Goal: Information Seeking & Learning: Learn about a topic

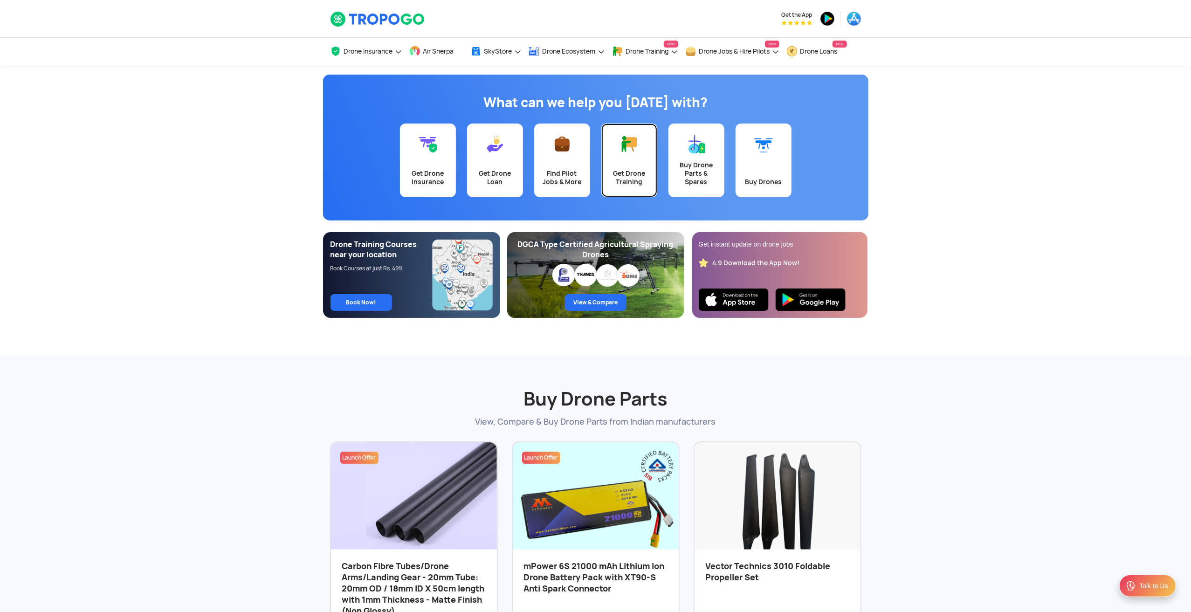
click at [628, 185] on div "Get Drone Training" at bounding box center [629, 177] width 45 height 17
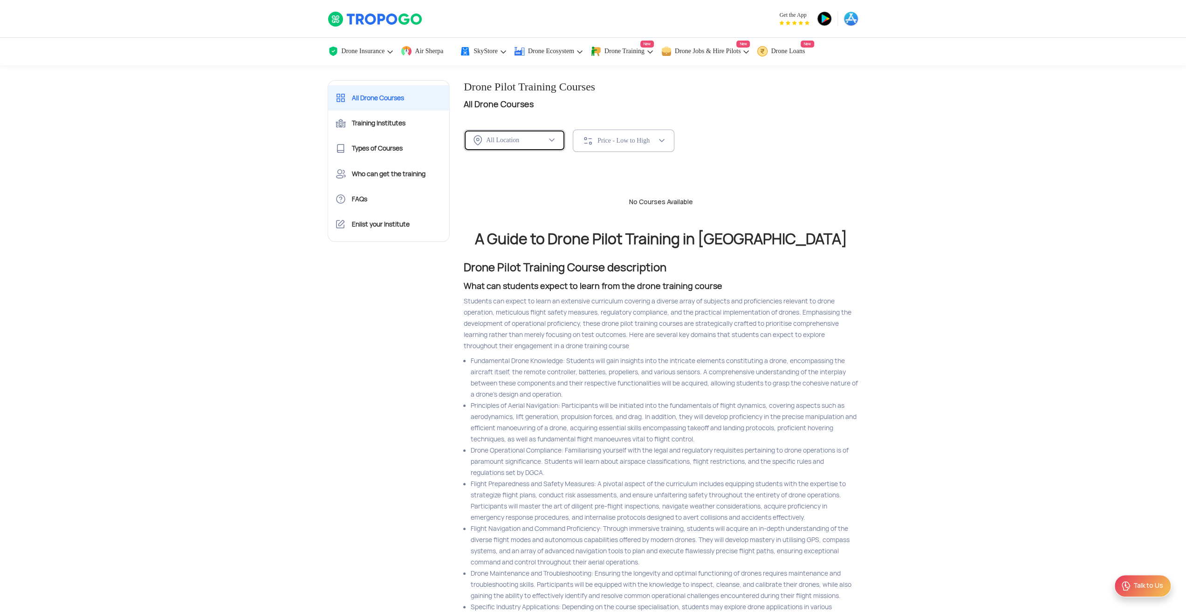
click at [528, 144] on div "All Location" at bounding box center [510, 140] width 73 height 10
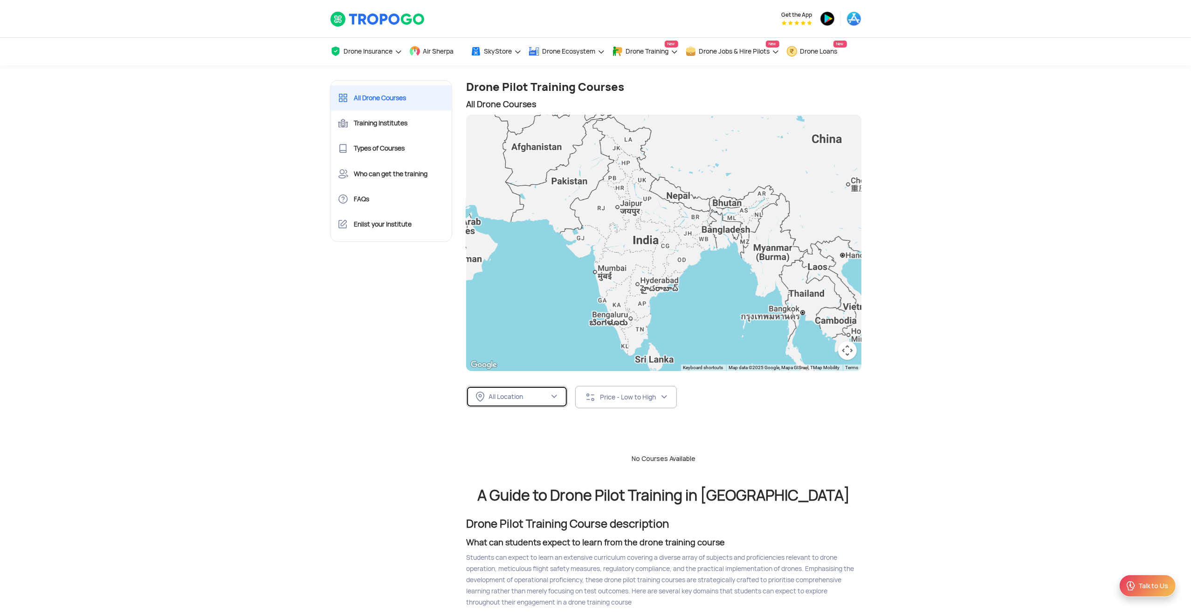
click at [510, 391] on button "All Location" at bounding box center [517, 396] width 102 height 21
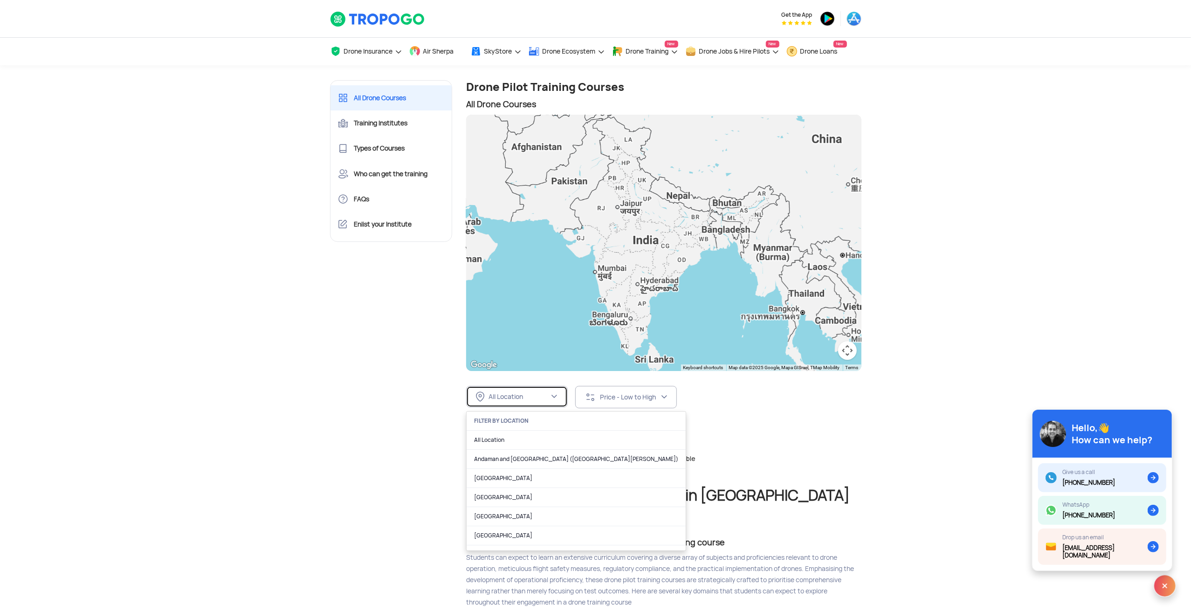
click at [509, 398] on div "All Location" at bounding box center [518, 396] width 61 height 8
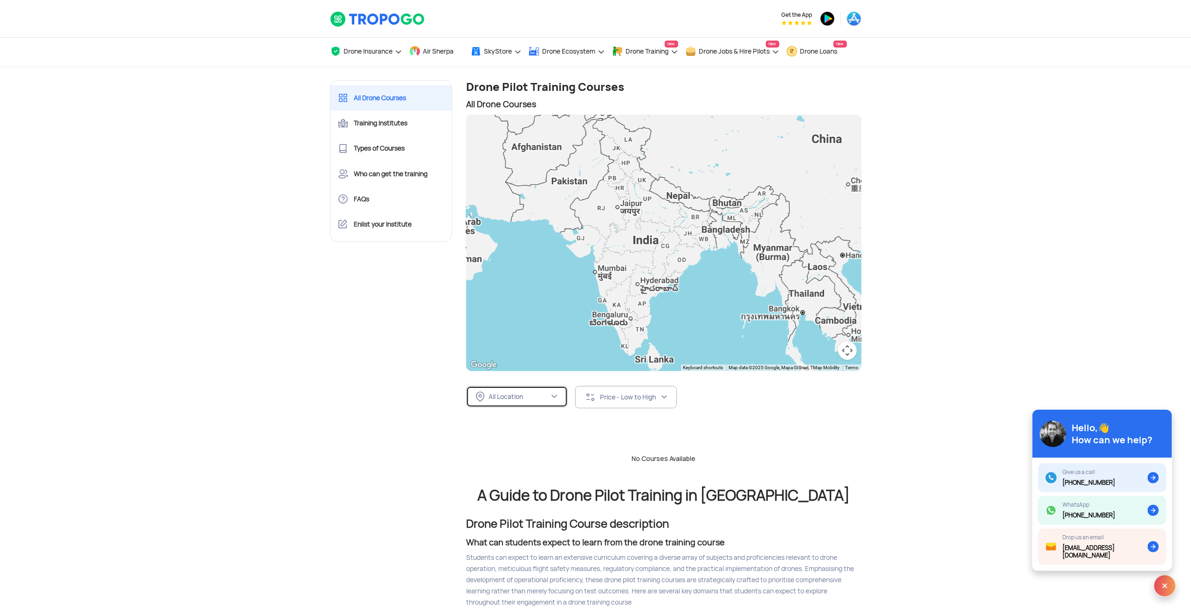
click at [534, 393] on div "All Location" at bounding box center [518, 396] width 61 height 8
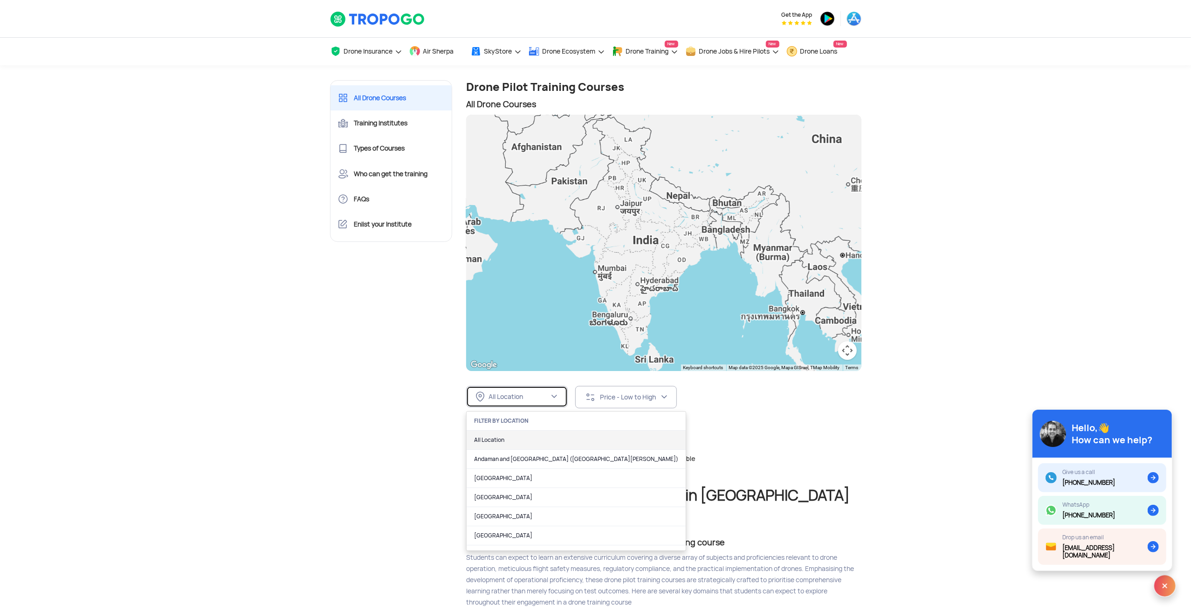
scroll to position [47, 0]
click at [499, 435] on link "Andhra Pradesh" at bounding box center [576, 431] width 219 height 19
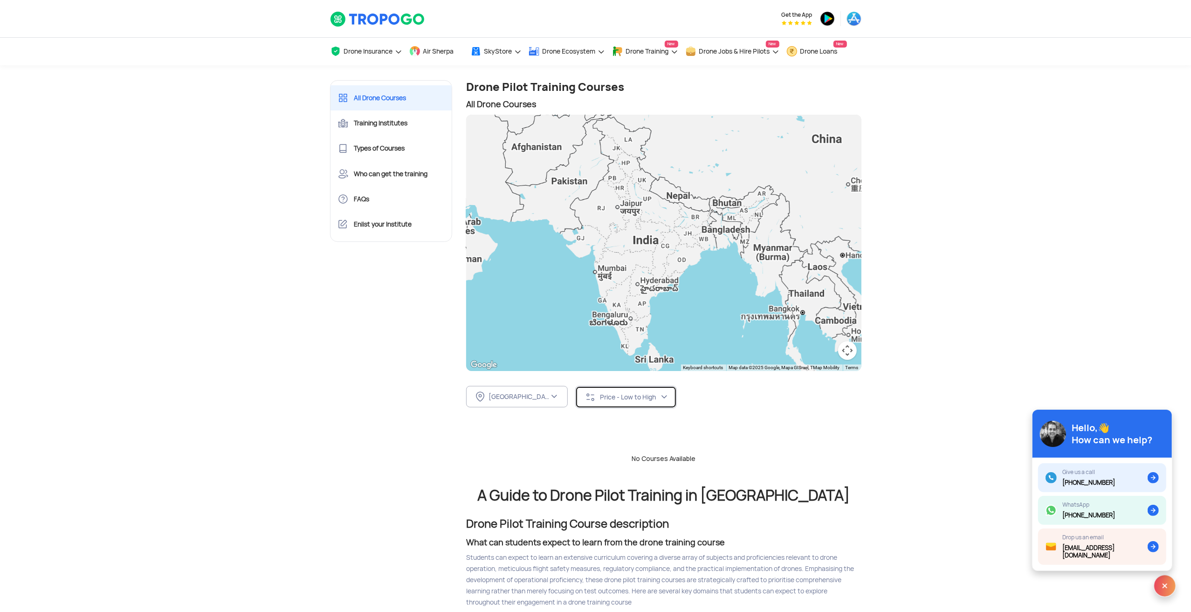
click at [631, 397] on div "Price - Low to High" at bounding box center [630, 397] width 61 height 8
click at [603, 460] on link "Price - Low to High" at bounding box center [645, 459] width 139 height 19
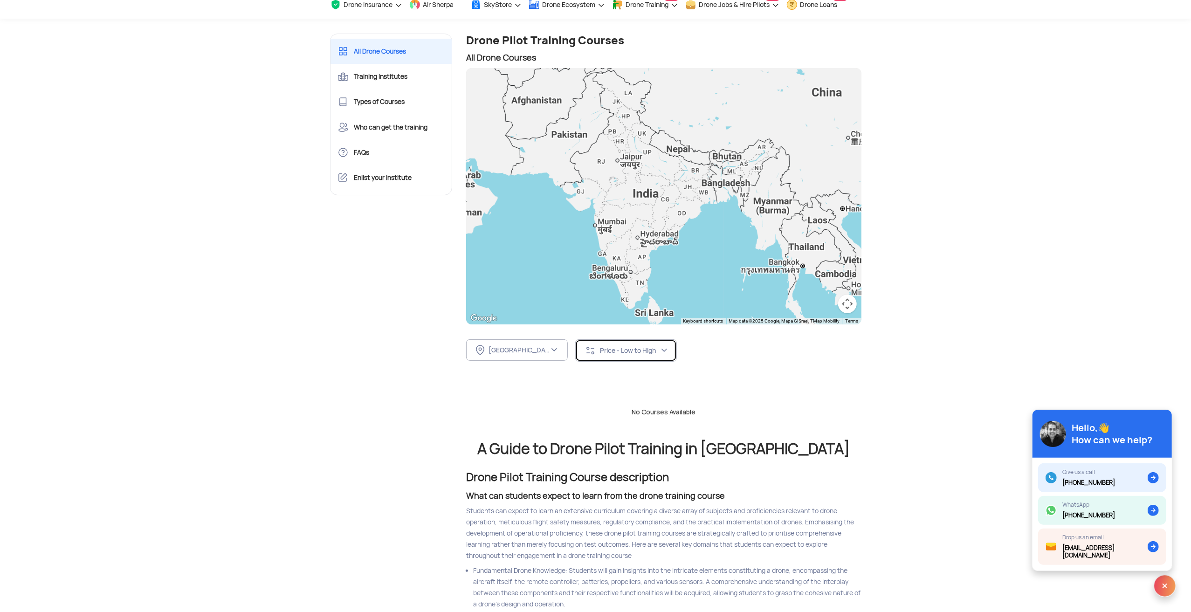
click at [615, 349] on div "Price - Low to High" at bounding box center [630, 350] width 61 height 8
click at [611, 394] on link "Course Start Date" at bounding box center [645, 393] width 139 height 19
click at [646, 414] on div "No Courses Available" at bounding box center [663, 411] width 409 height 9
click at [538, 351] on div "Andhra Pradesh" at bounding box center [518, 350] width 61 height 8
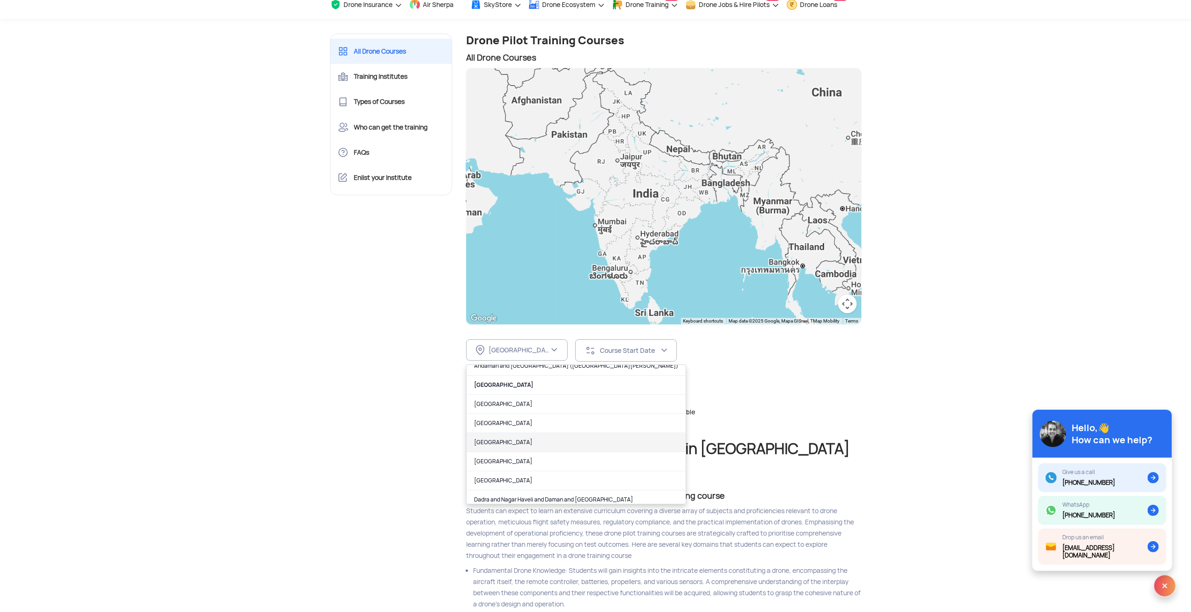
click at [484, 446] on link "Bihar" at bounding box center [576, 442] width 219 height 19
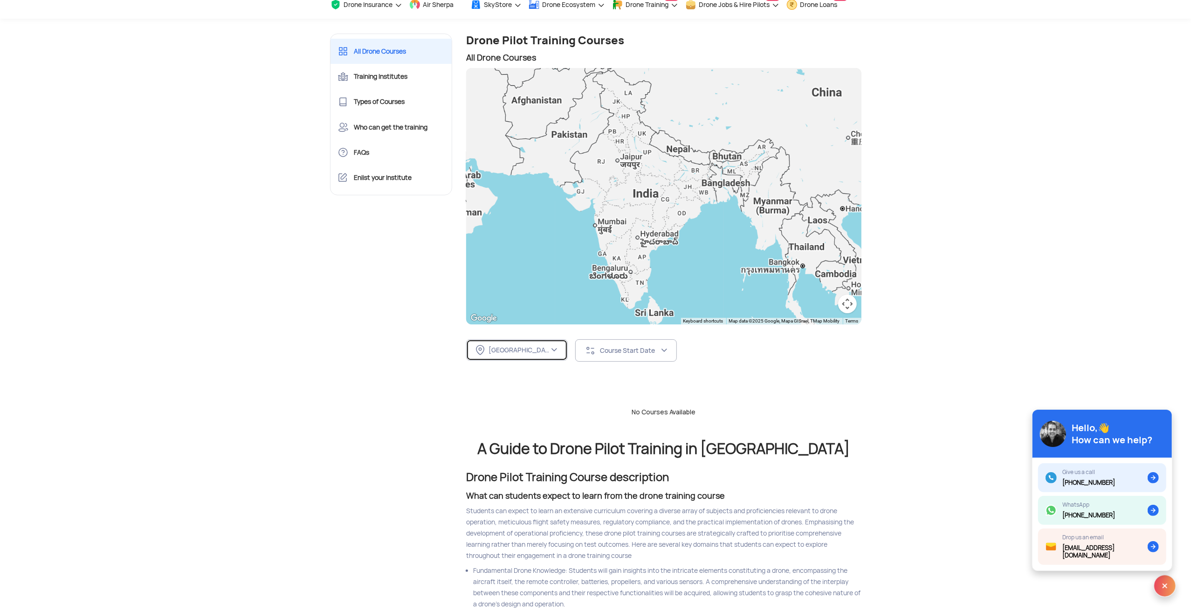
click at [532, 354] on div "Bihar" at bounding box center [518, 350] width 61 height 8
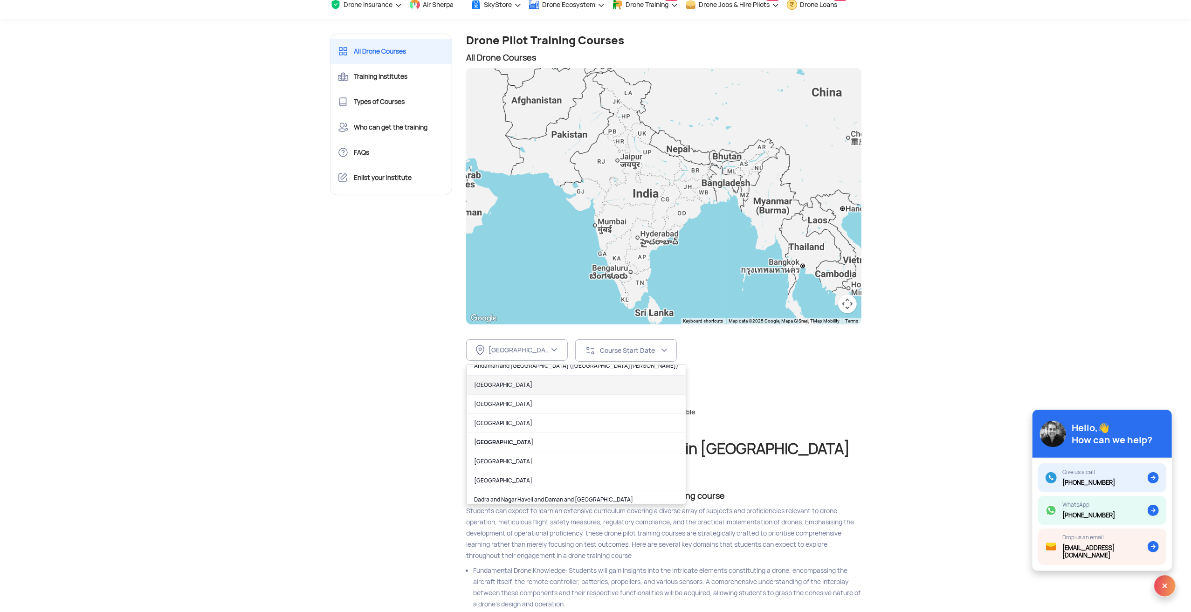
click at [500, 383] on link "Andhra Pradesh" at bounding box center [576, 385] width 219 height 19
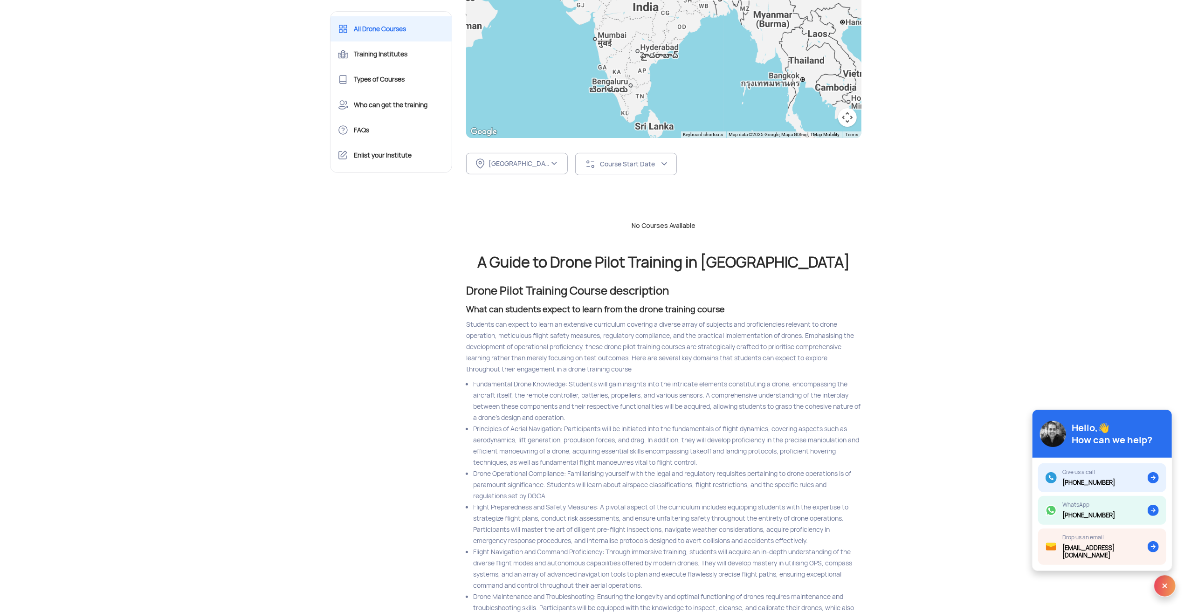
scroll to position [0, 0]
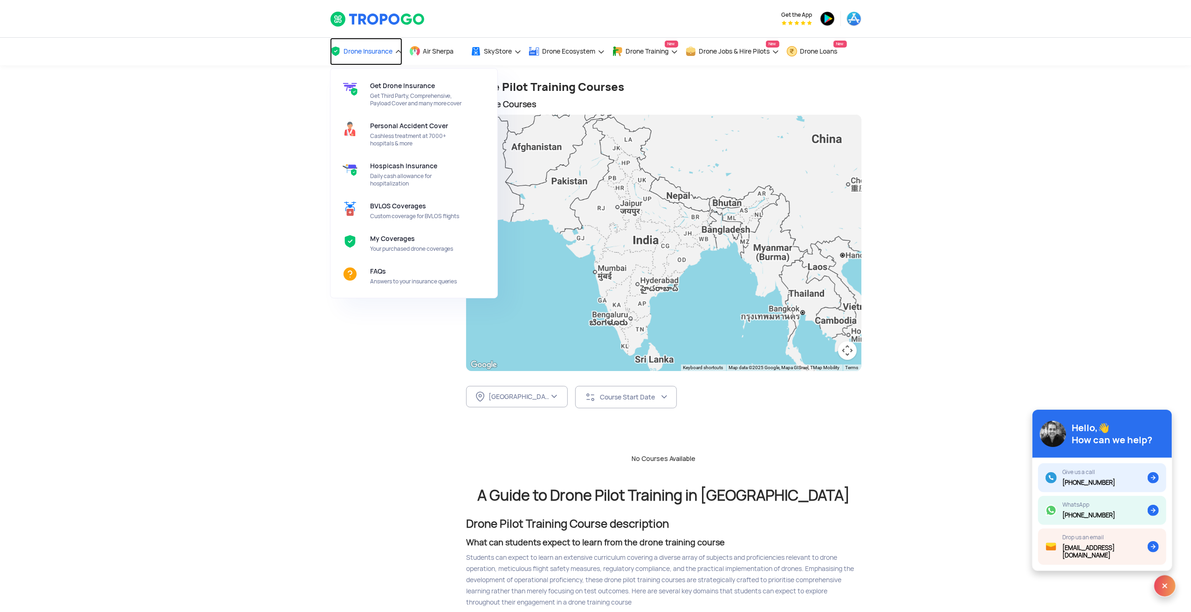
click at [351, 54] on span "Drone Insurance" at bounding box center [368, 51] width 49 height 7
click at [399, 105] on span "Get Third Party, Comprehensive, Payload Cover and many more cover" at bounding box center [419, 99] width 98 height 15
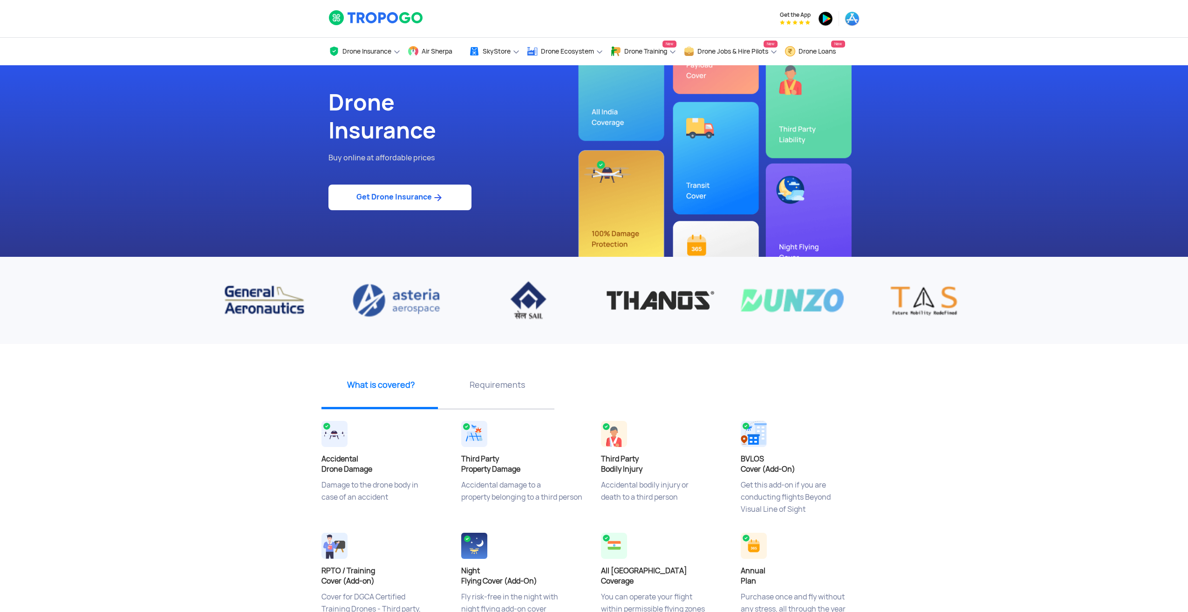
click at [786, 206] on div "Drone Insurance Buy online at affordable prices Get Drone Insurance" at bounding box center [594, 161] width 545 height 192
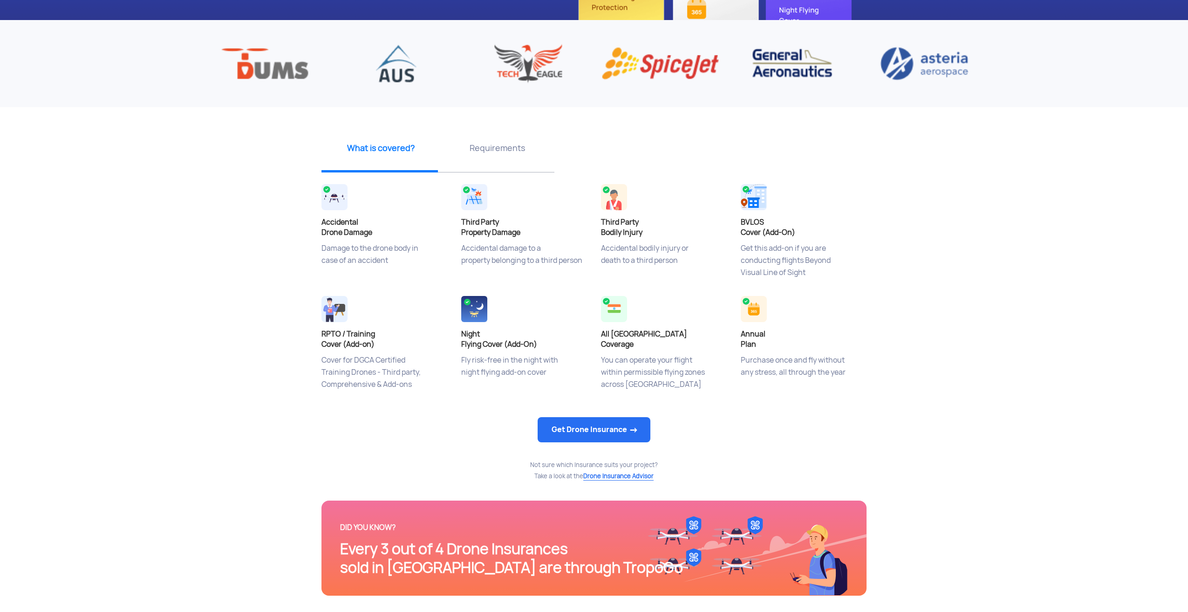
scroll to position [233, 0]
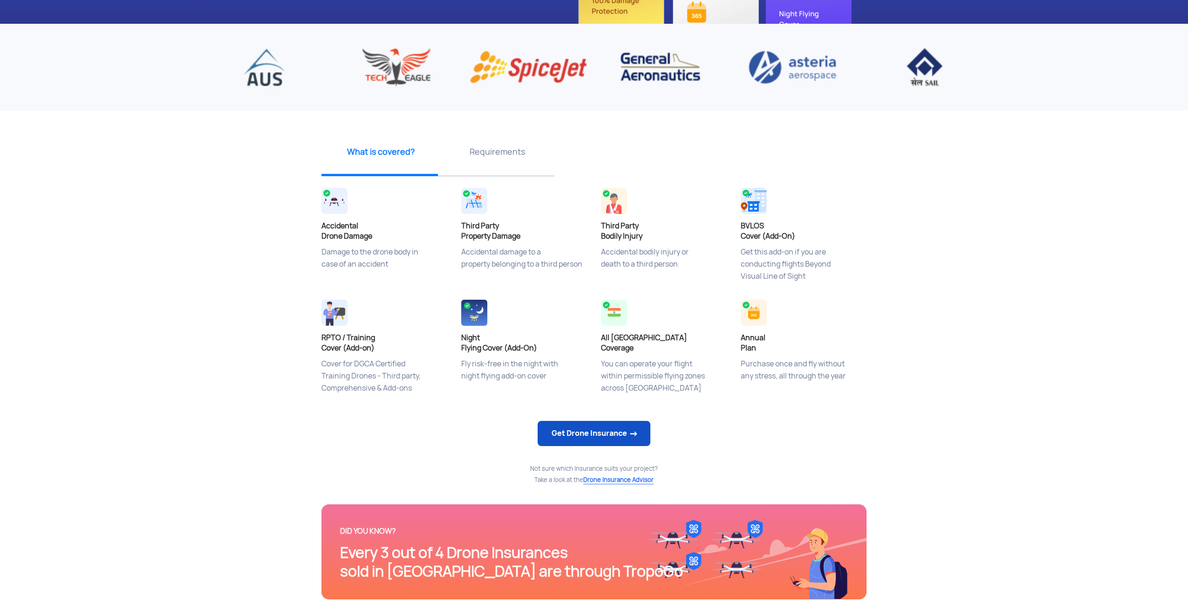
click at [610, 436] on link "Get Drone Insurance" at bounding box center [594, 433] width 113 height 25
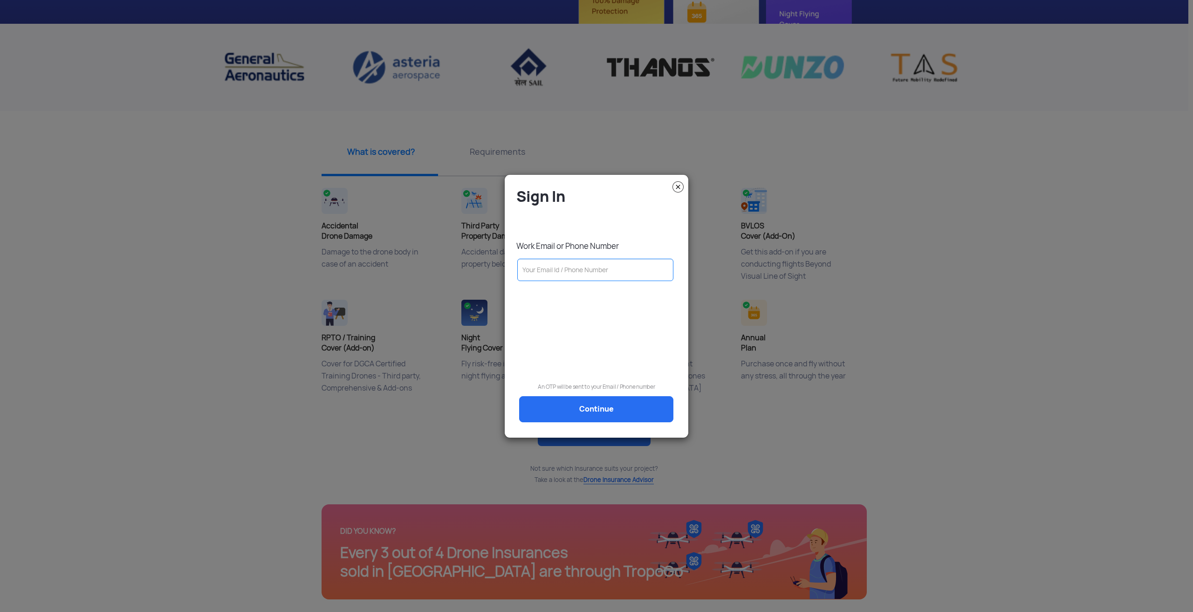
click at [677, 185] on img at bounding box center [678, 186] width 11 height 11
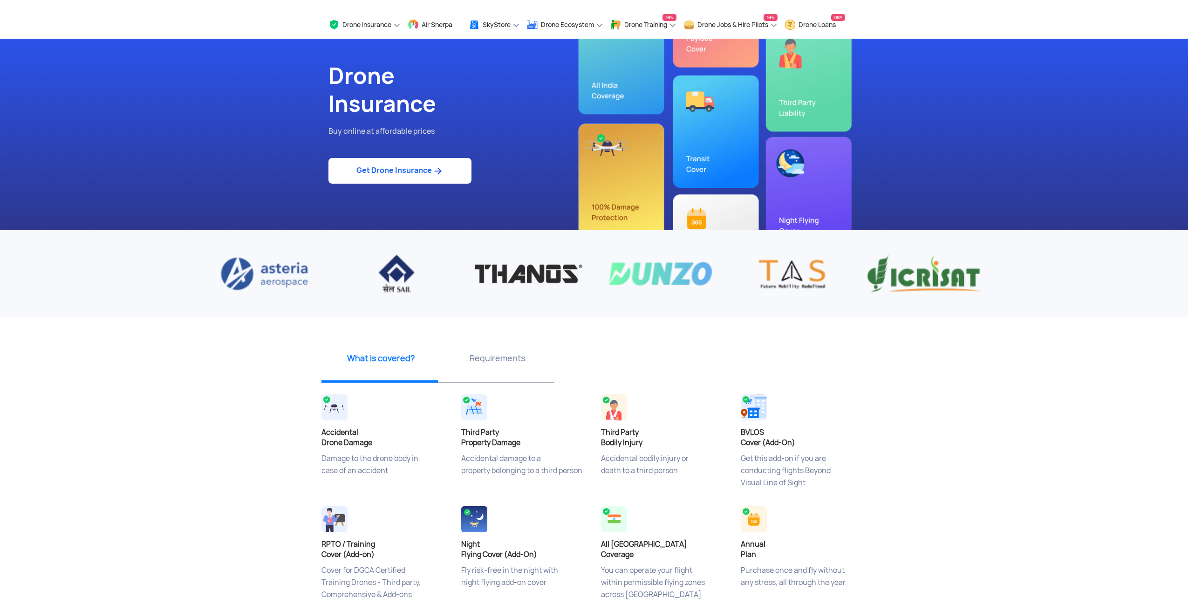
scroll to position [0, 0]
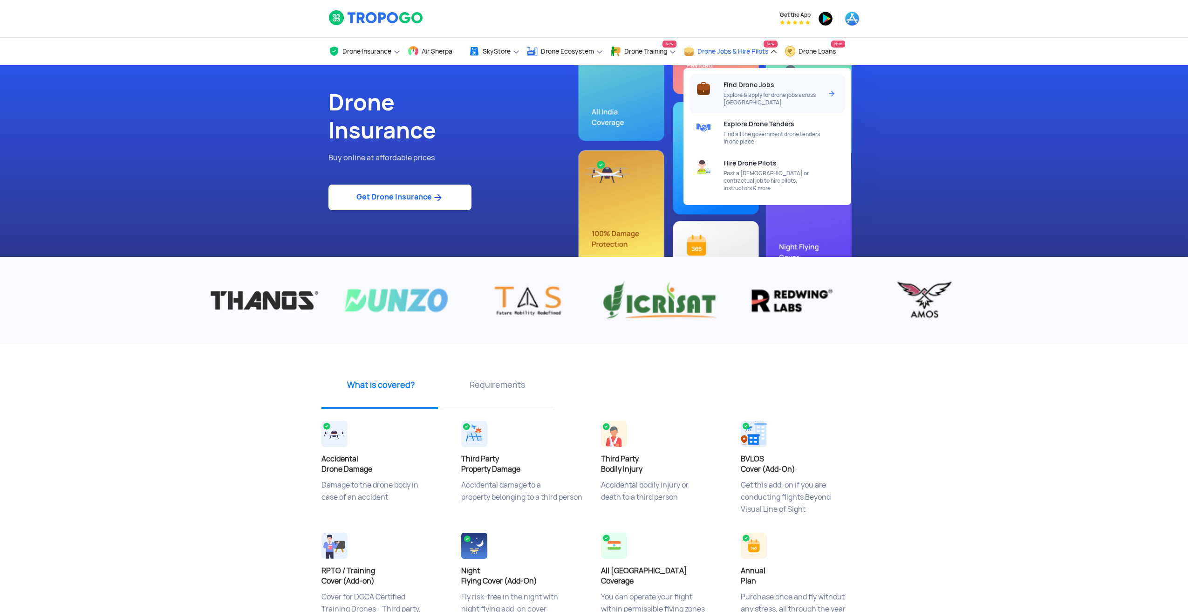
click at [729, 99] on span "Explore & apply for drone jobs across [GEOGRAPHIC_DATA]" at bounding box center [773, 98] width 98 height 15
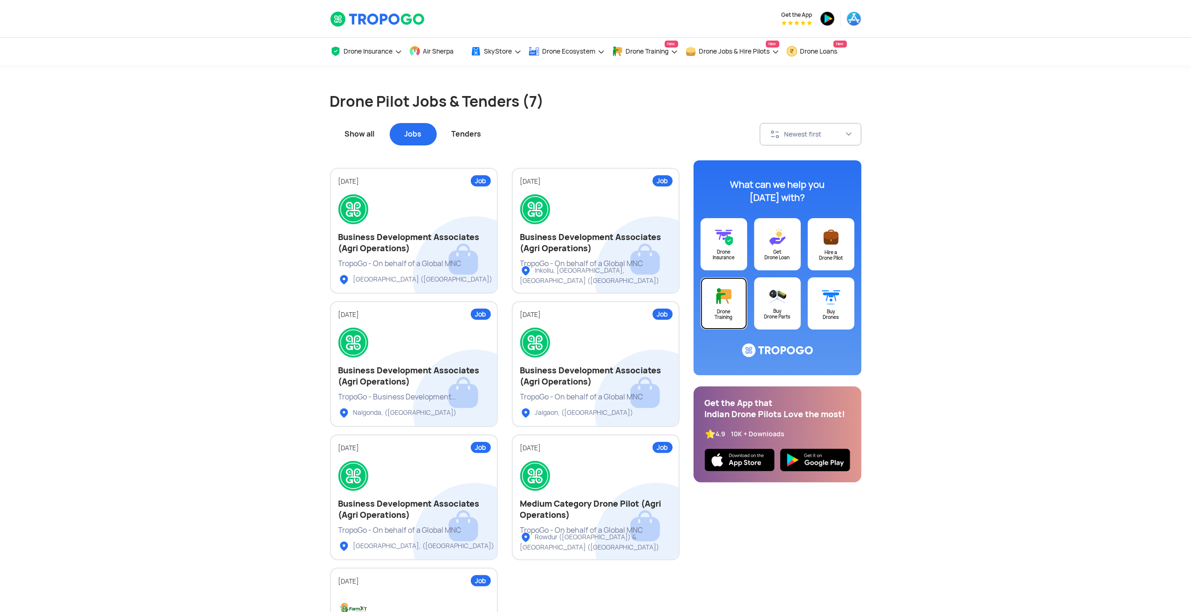
click at [720, 302] on img at bounding box center [723, 296] width 19 height 19
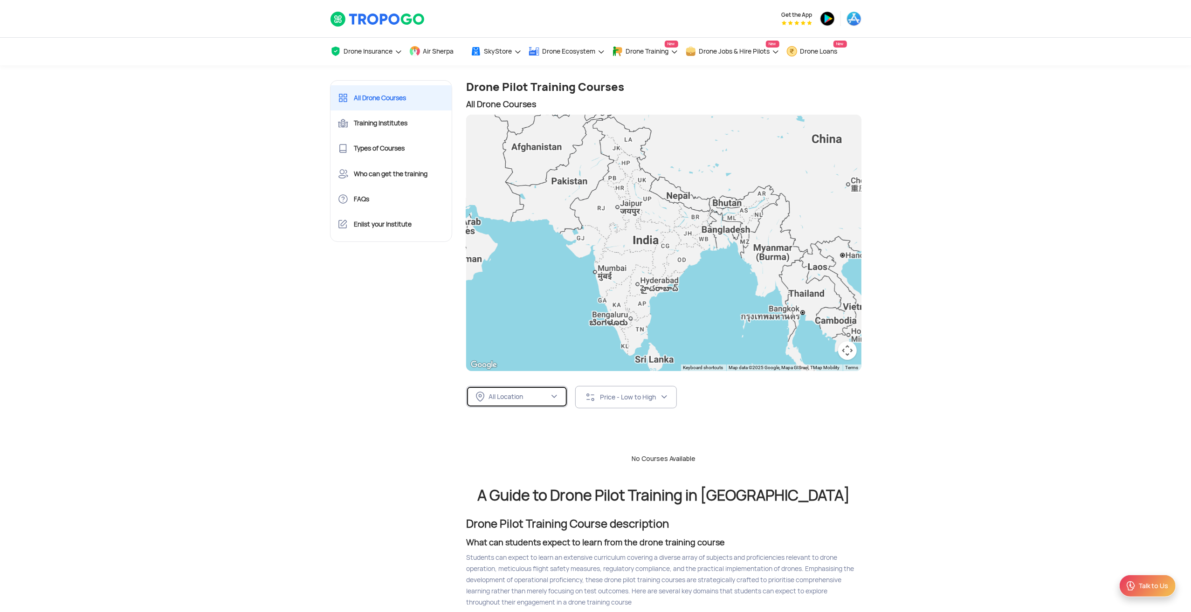
click at [514, 405] on button "All Location" at bounding box center [517, 396] width 102 height 21
